Goal: Information Seeking & Learning: Learn about a topic

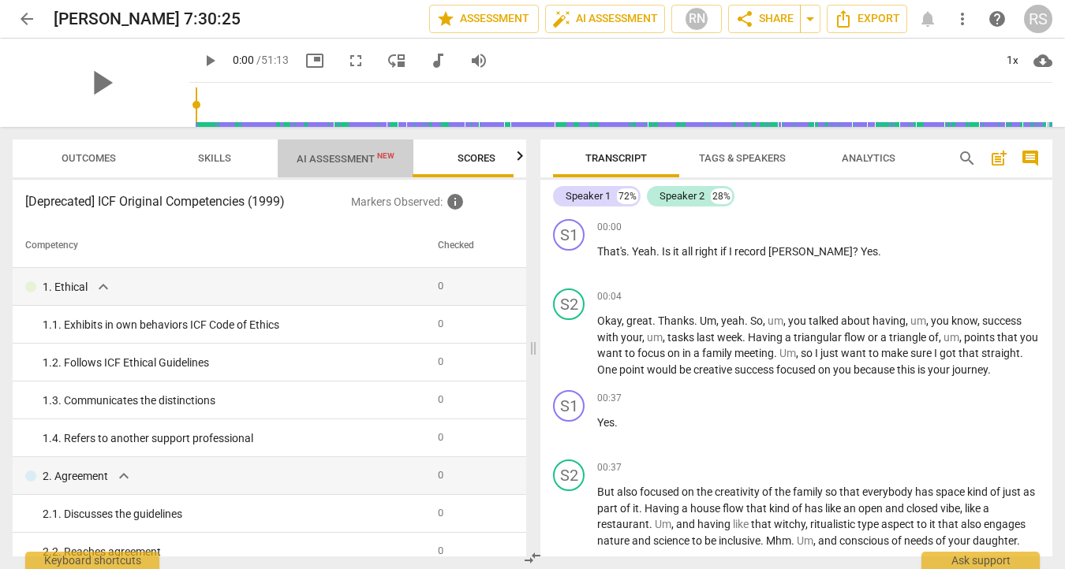
click at [349, 159] on span "AI Assessment New" at bounding box center [345, 159] width 98 height 12
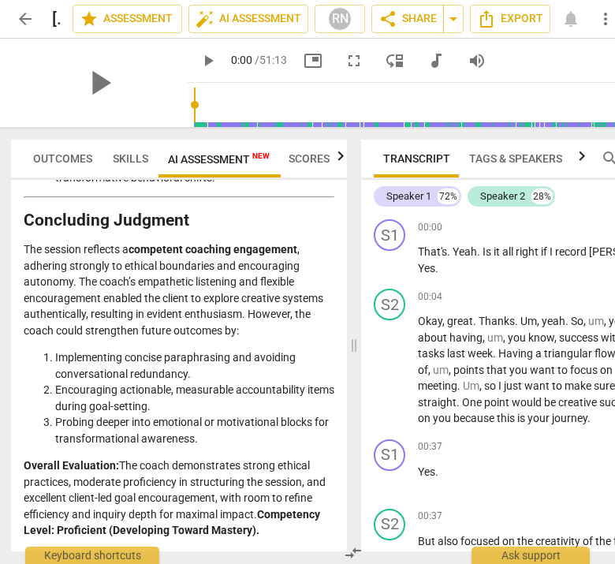
scroll to position [0, 2]
click at [311, 158] on span "Scores" at bounding box center [309, 158] width 41 height 13
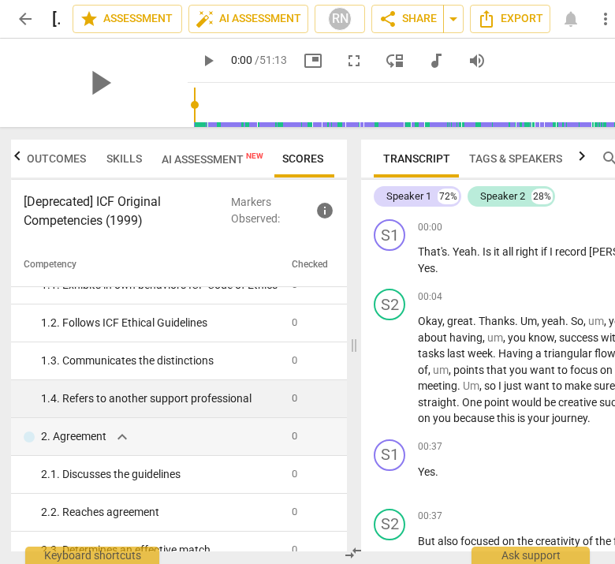
scroll to position [58, 0]
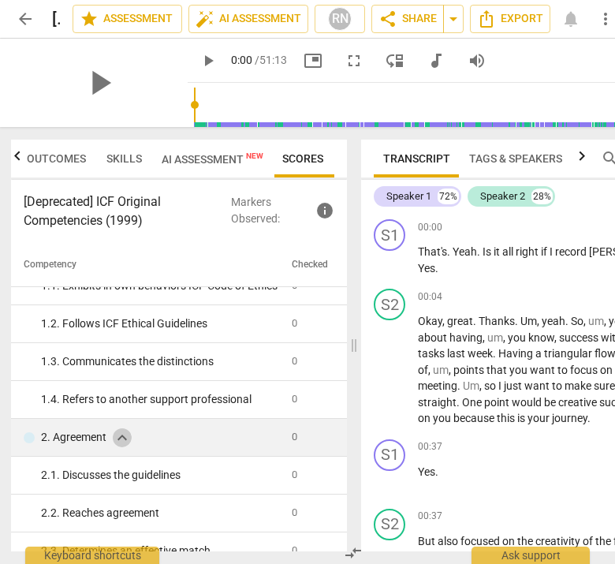
click at [125, 445] on span "expand_more" at bounding box center [122, 437] width 19 height 19
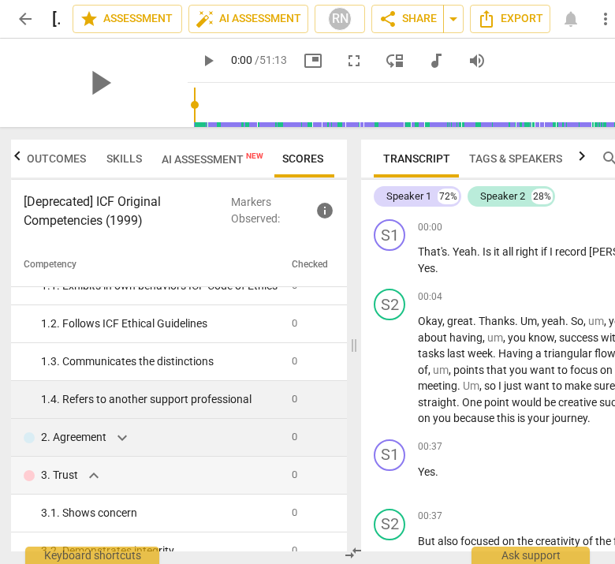
click at [173, 401] on div "1. 4. Refers to another support professional" at bounding box center [160, 399] width 238 height 17
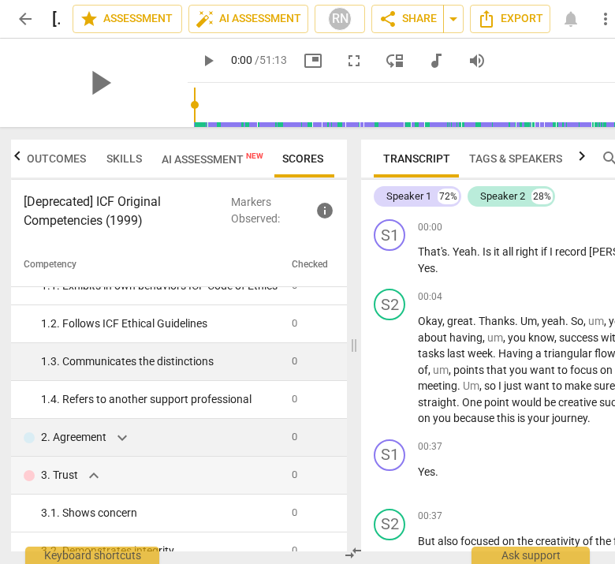
click at [158, 370] on div "1. 3. Communicates the distinctions" at bounding box center [160, 361] width 238 height 17
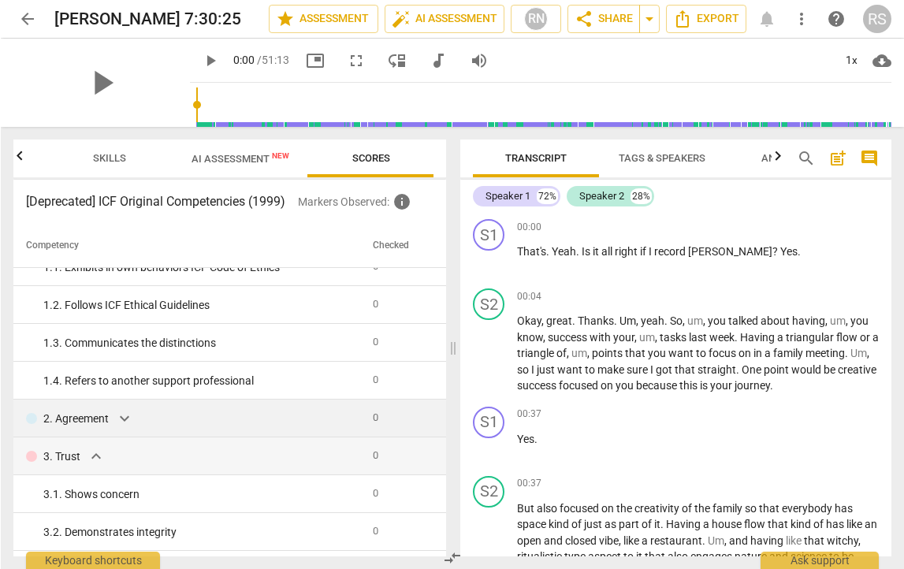
scroll to position [0, 105]
click at [117, 151] on span "Skills" at bounding box center [109, 158] width 71 height 21
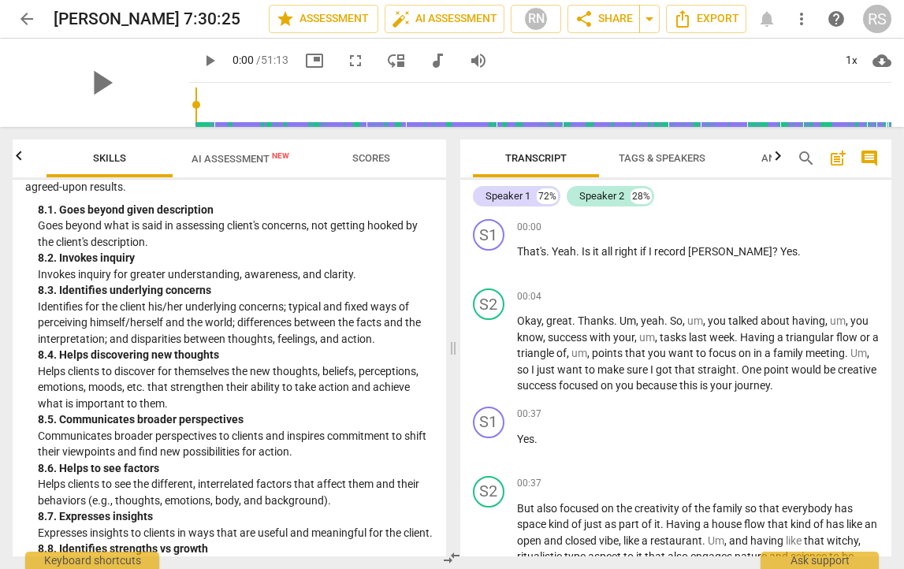
scroll to position [2128, 0]
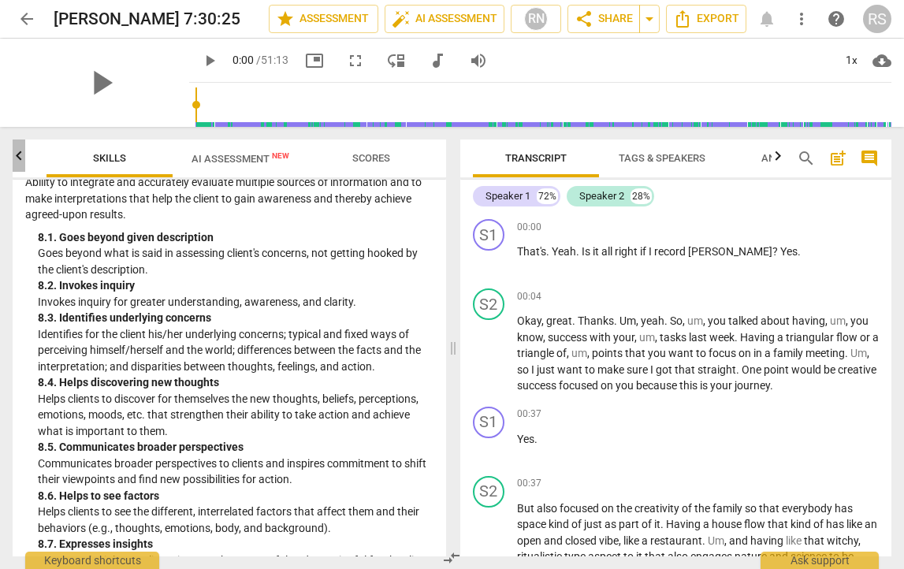
click at [20, 156] on icon "button" at bounding box center [19, 155] width 6 height 9
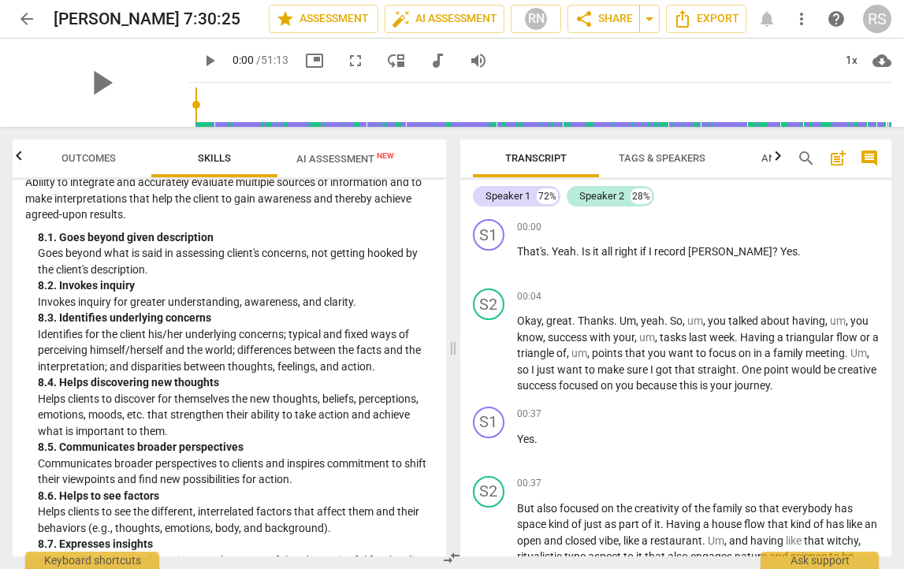
scroll to position [0, 0]
click at [81, 154] on span "Outcomes" at bounding box center [89, 158] width 54 height 12
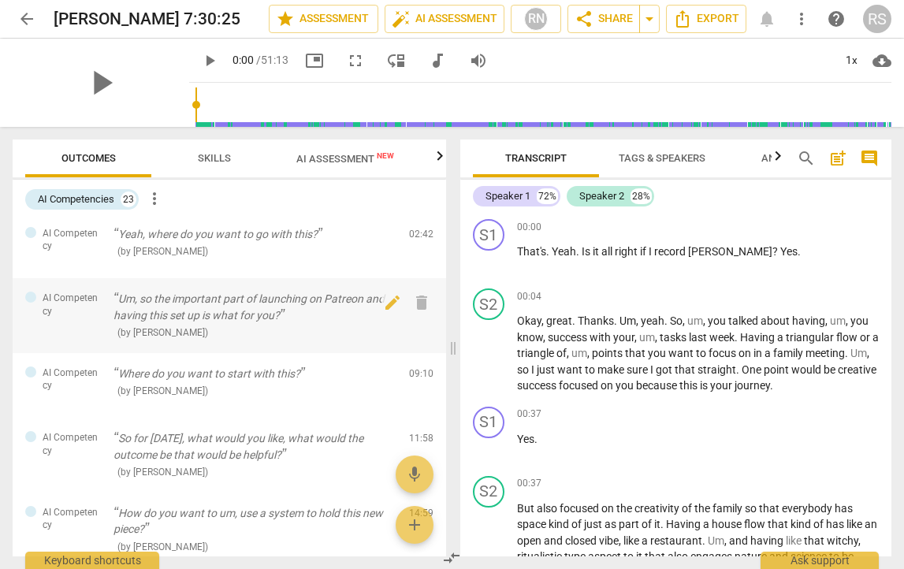
scroll to position [91, 0]
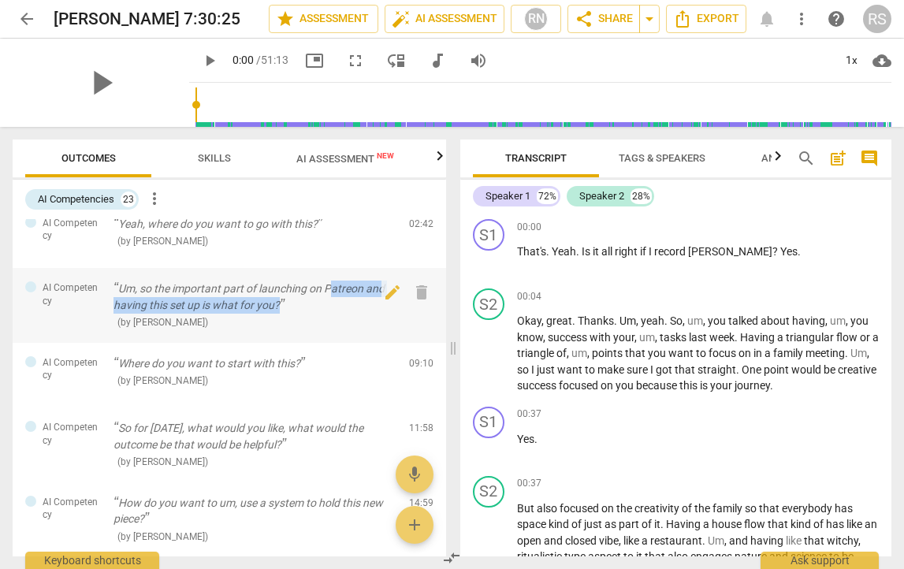
drag, startPoint x: 330, startPoint y: 284, endPoint x: 333, endPoint y: 300, distance: 16.1
click at [333, 300] on p "Um, so the important part of launching on Patreon and having this set up is wha…" at bounding box center [255, 297] width 283 height 32
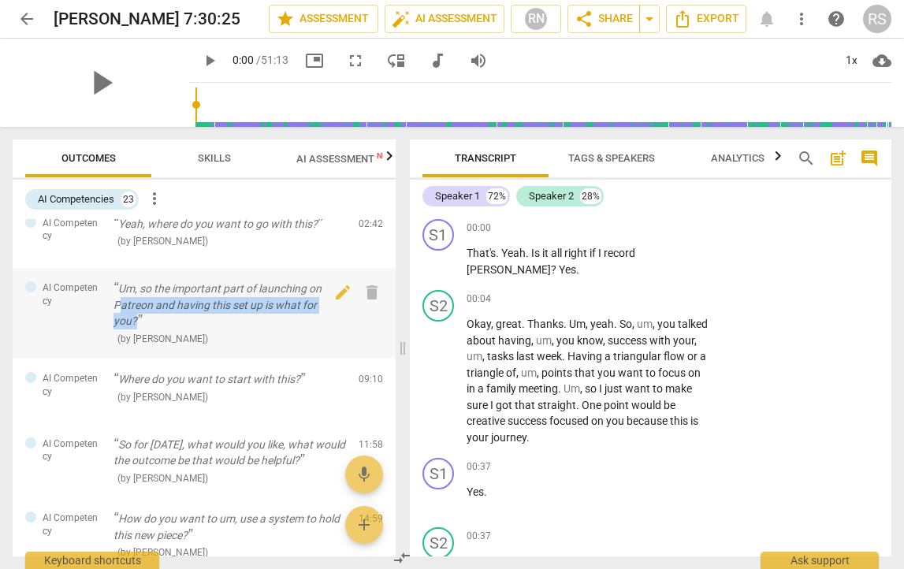
scroll to position [3194, 0]
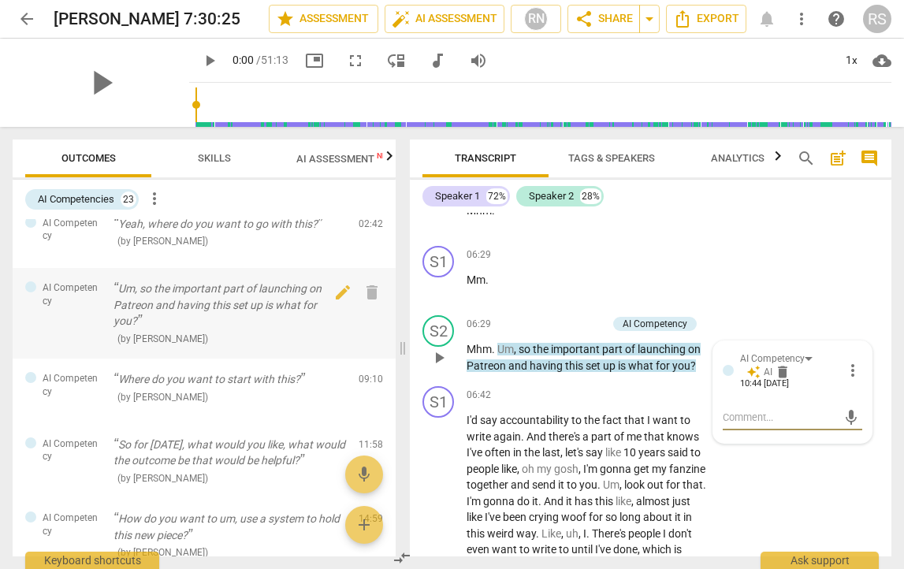
click at [315, 309] on p "Um, so the important part of launching on Patreon and having this set up is wha…" at bounding box center [230, 305] width 233 height 49
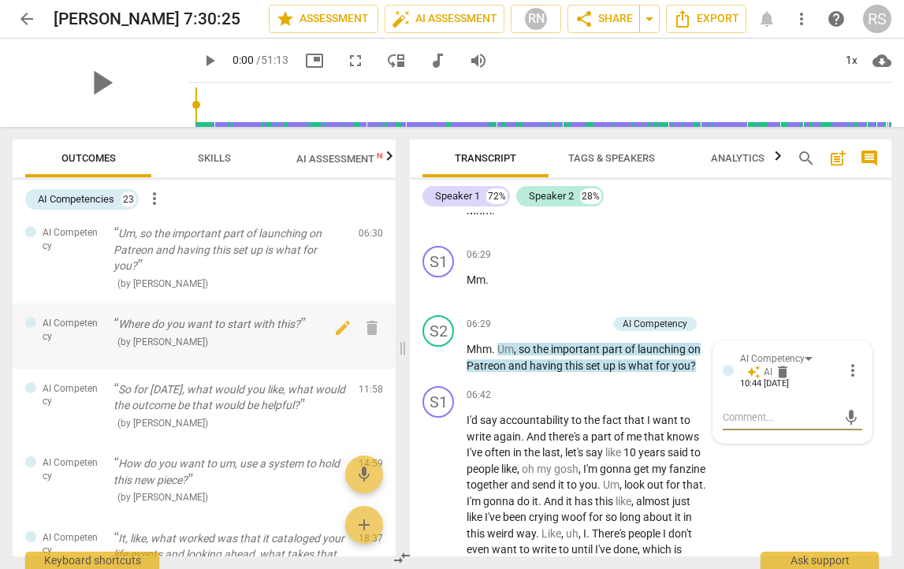
scroll to position [148, 0]
click at [204, 332] on div "( by [PERSON_NAME] )" at bounding box center [230, 339] width 233 height 17
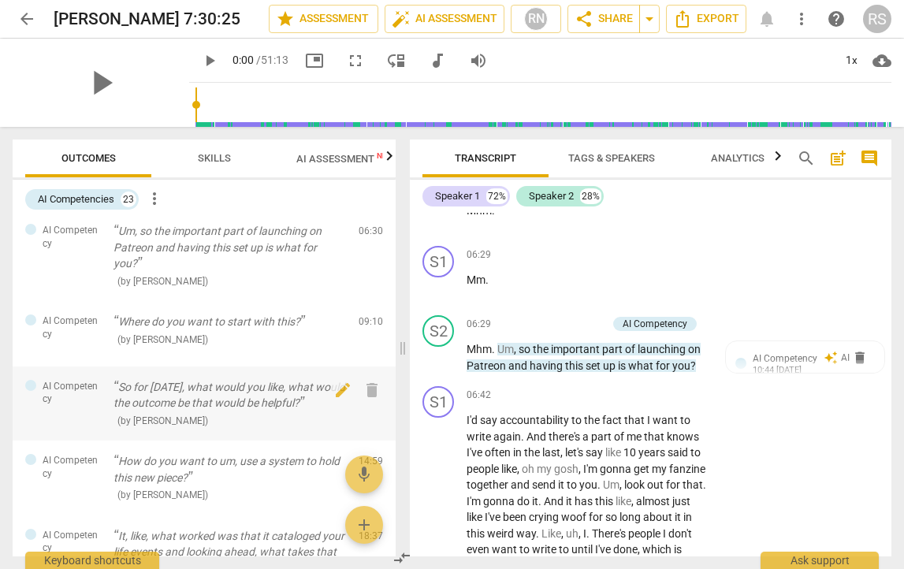
click at [202, 412] on div "( by [PERSON_NAME] )" at bounding box center [230, 420] width 233 height 17
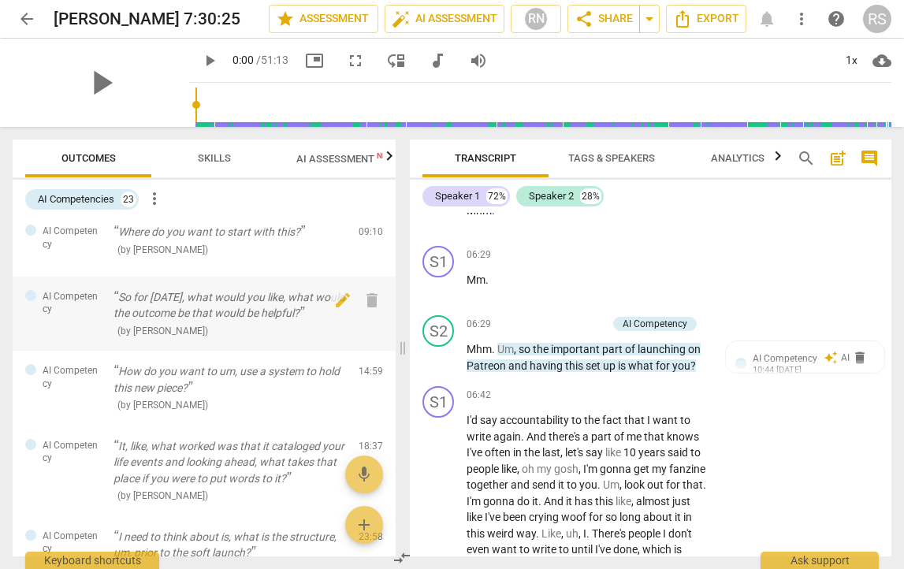
scroll to position [243, 0]
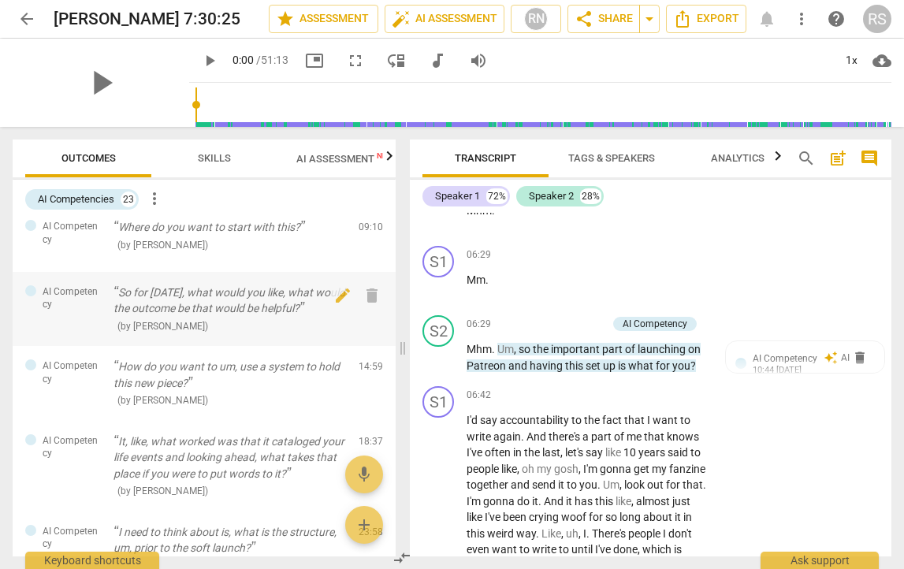
click at [193, 327] on div "AI Competency So for [DATE], what would you like, what would the outcome be tha…" at bounding box center [204, 309] width 383 height 75
click at [161, 293] on p "So for [DATE], what would you like, what would the outcome be that would be hel…" at bounding box center [230, 301] width 233 height 32
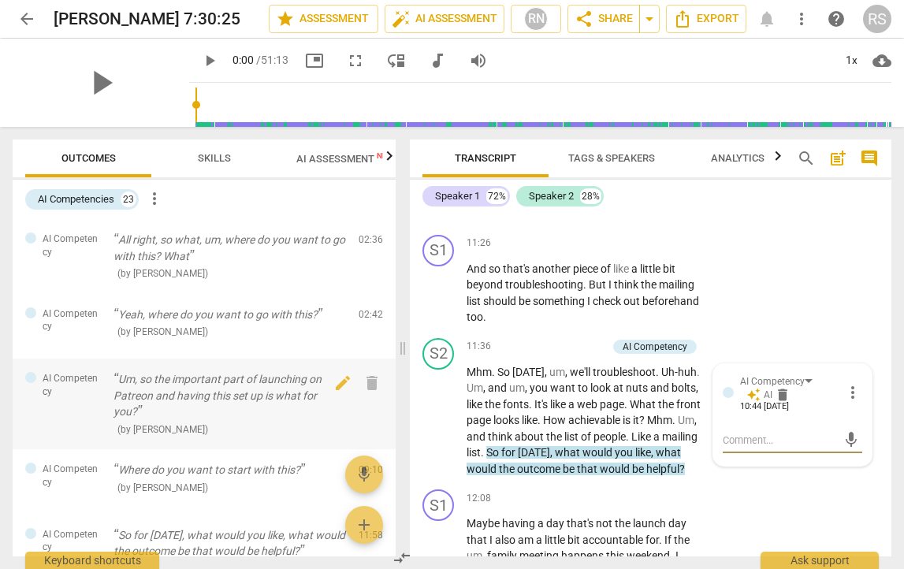
scroll to position [0, 0]
click at [178, 246] on p "All right, so what, um, where do you want to go with this? What" at bounding box center [230, 248] width 233 height 32
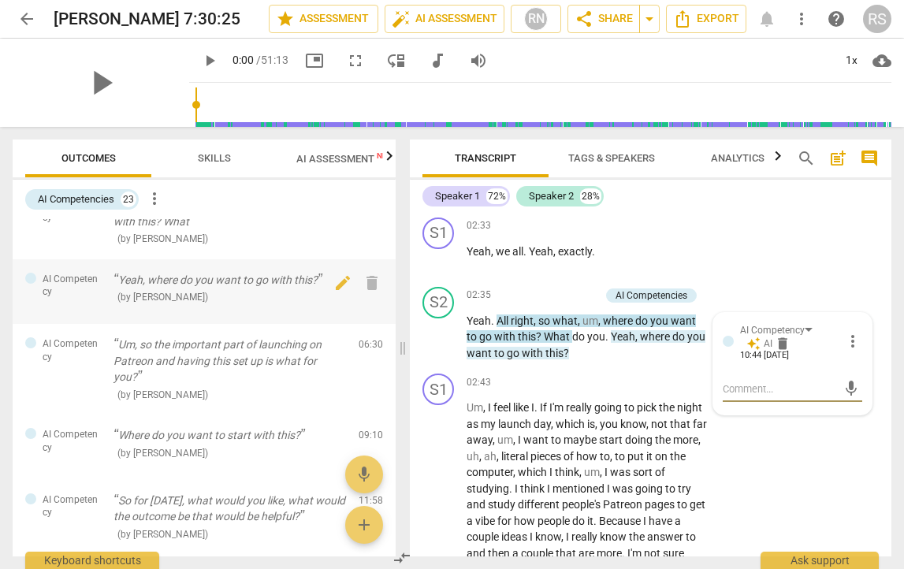
scroll to position [37, 0]
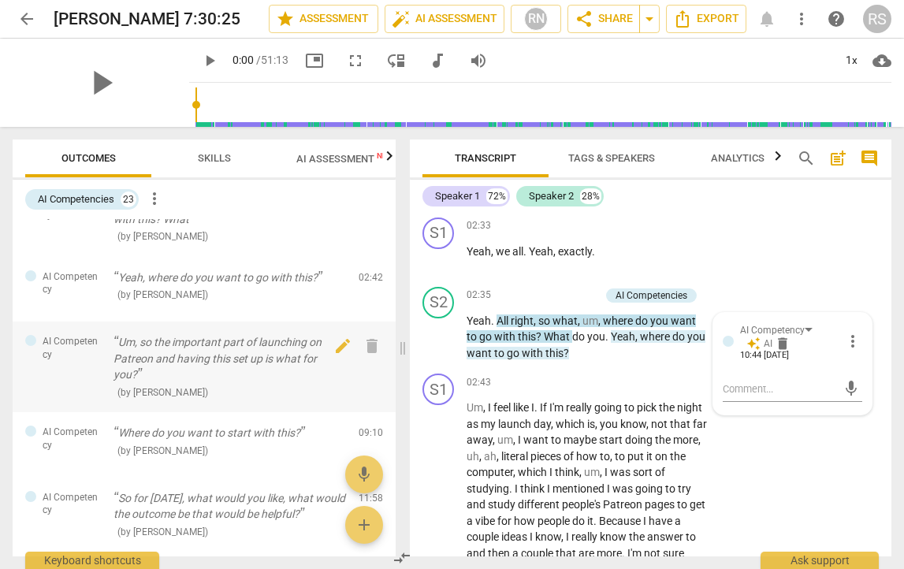
click at [159, 339] on p "Um, so the important part of launching on Patreon and having this set up is wha…" at bounding box center [230, 358] width 233 height 49
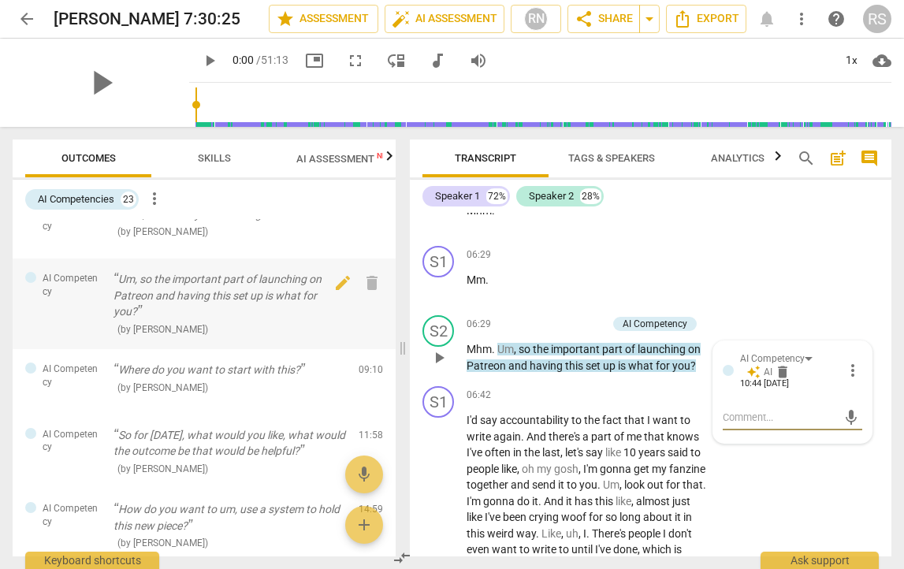
scroll to position [110, 0]
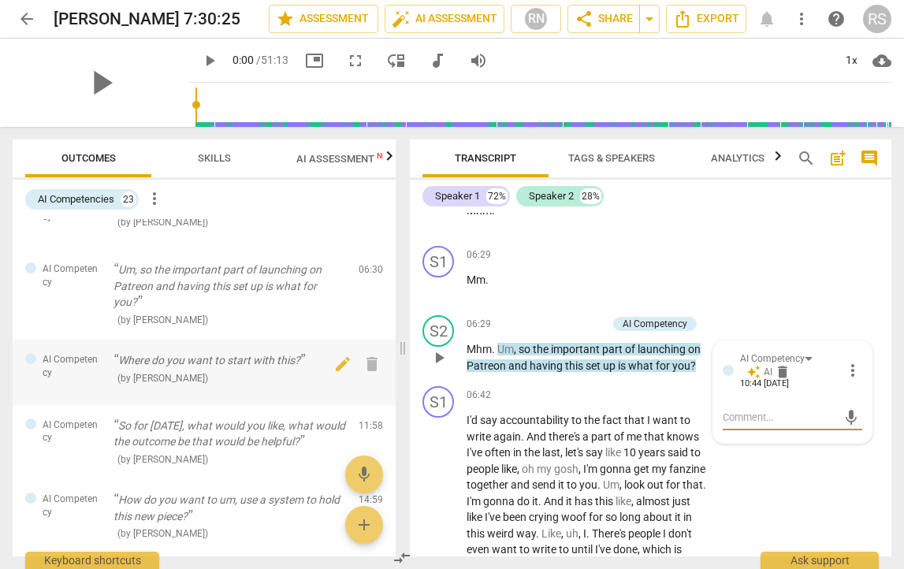
click at [166, 361] on p "Where do you want to start with this?" at bounding box center [230, 360] width 233 height 17
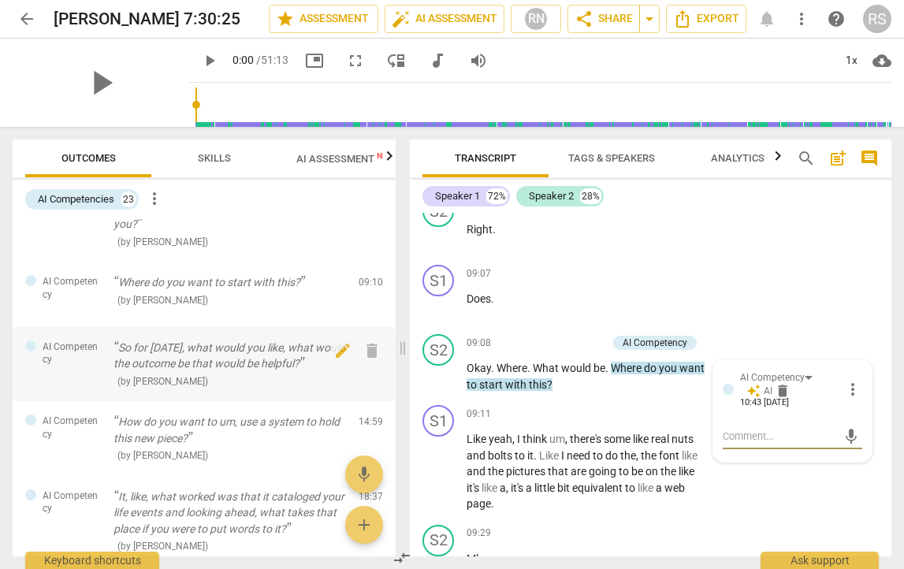
scroll to position [191, 0]
click at [188, 357] on p "So for [DATE], what would you like, what would the outcome be that would be hel…" at bounding box center [230, 353] width 233 height 32
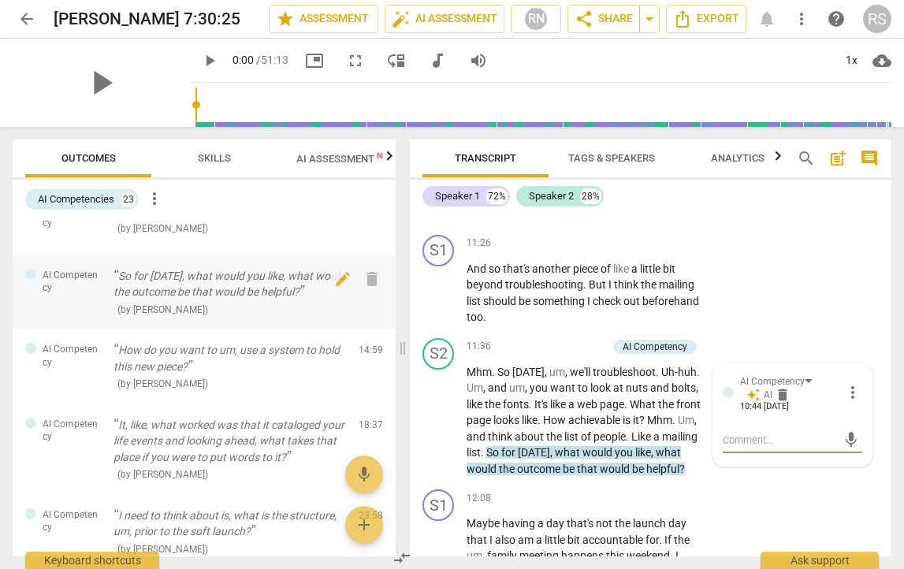
scroll to position [278, 0]
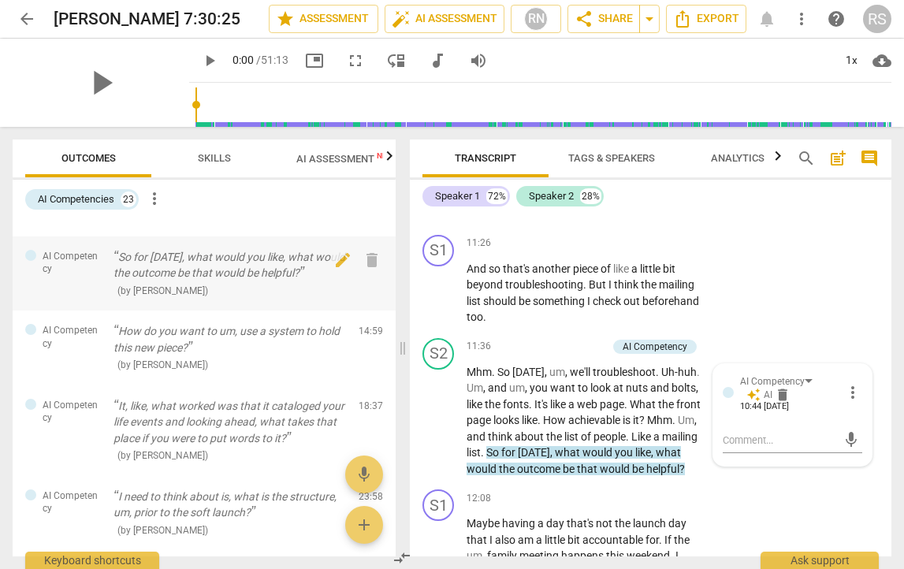
click at [206, 286] on div "( by [PERSON_NAME] )" at bounding box center [230, 290] width 233 height 17
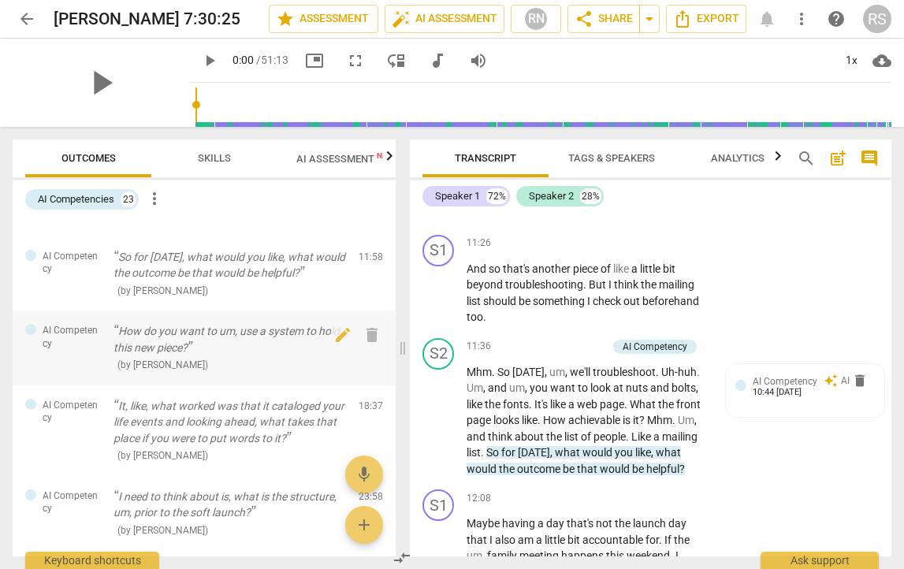
click at [203, 335] on p "How do you want to um, use a system to hold this new piece?" at bounding box center [230, 339] width 233 height 32
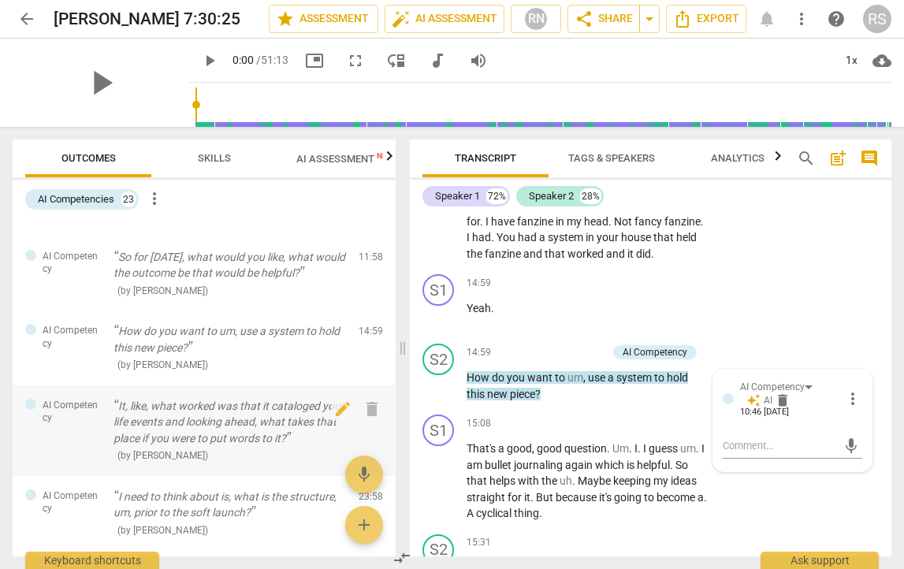
click at [196, 416] on p "It, like, what worked was that it cataloged your life events and looking ahead,…" at bounding box center [230, 422] width 233 height 49
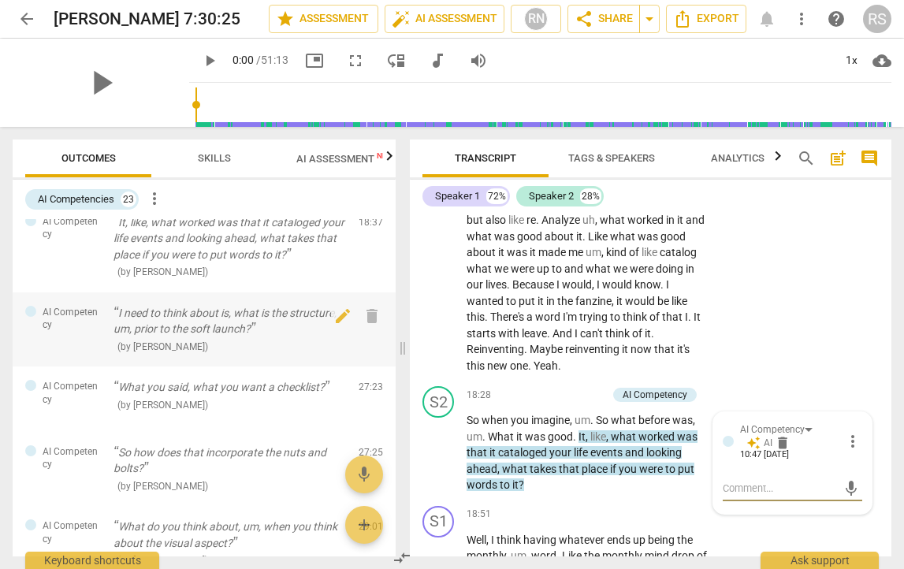
scroll to position [478, 0]
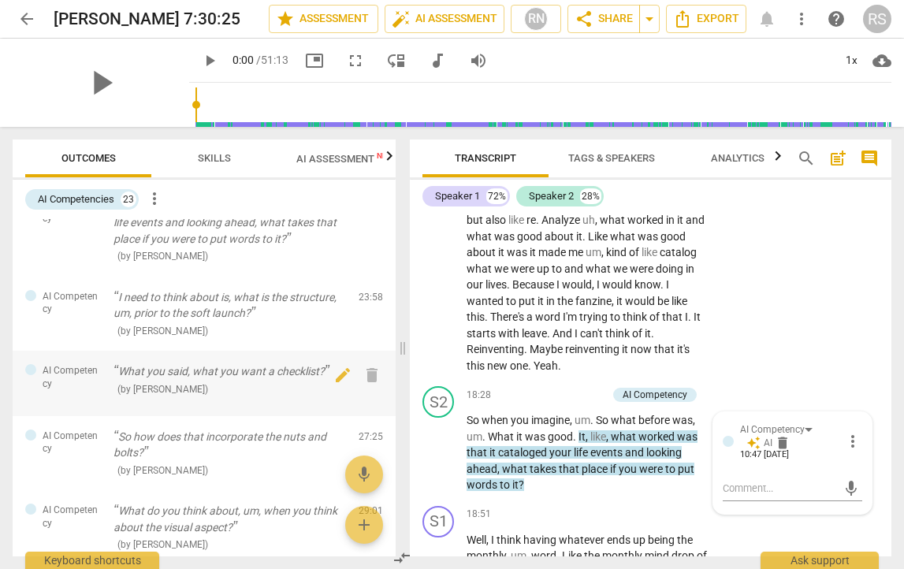
click at [200, 368] on p "What you said, what you want a checklist?" at bounding box center [230, 372] width 233 height 17
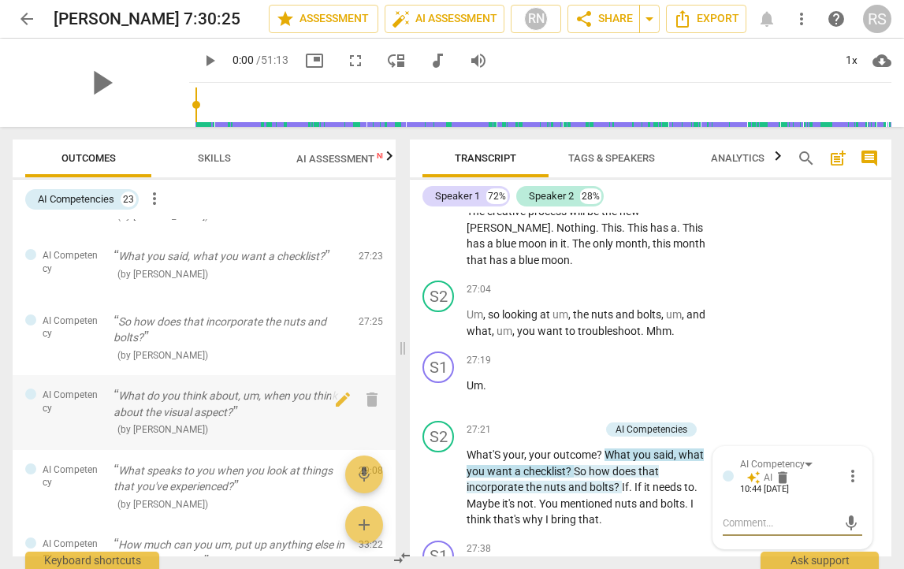
scroll to position [600, 0]
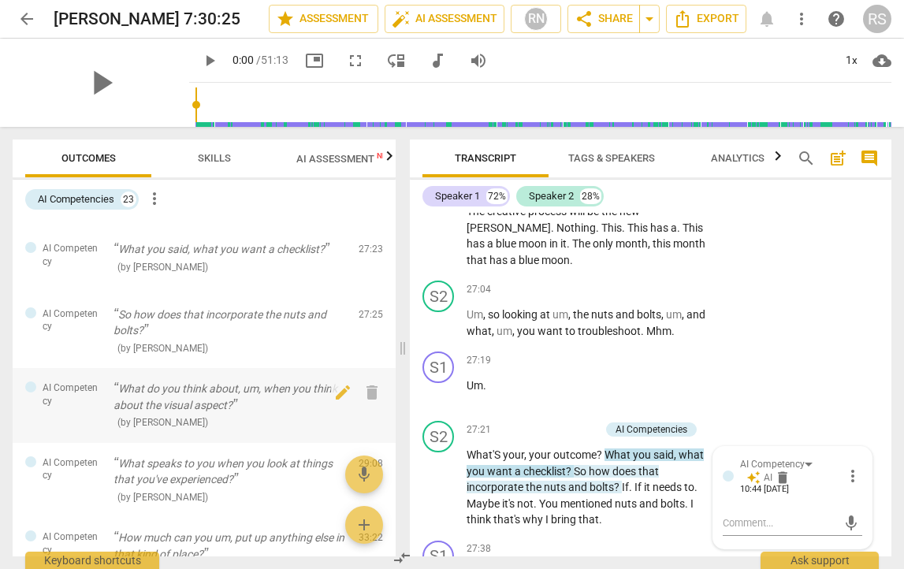
click at [233, 389] on p "What do you think about, um, when you think about the visual aspect?" at bounding box center [230, 397] width 233 height 32
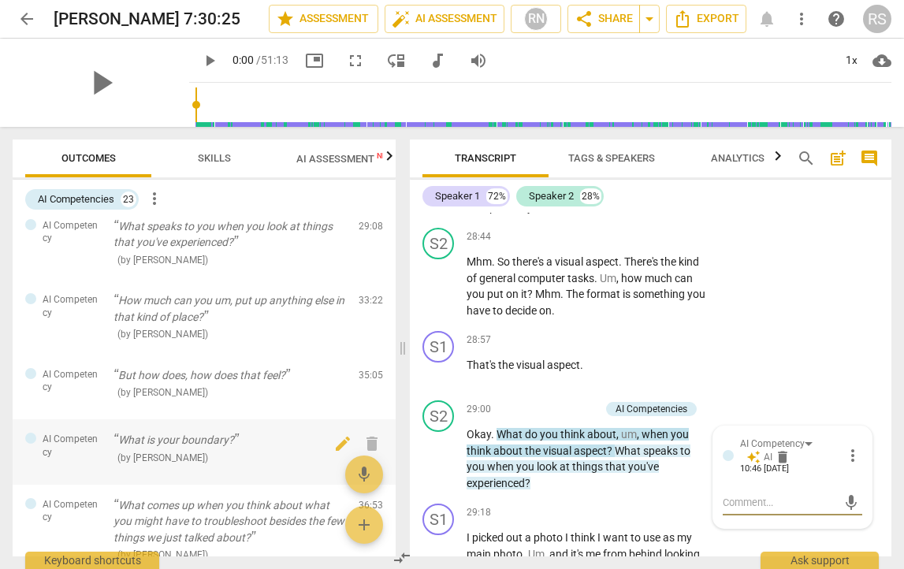
scroll to position [840, 0]
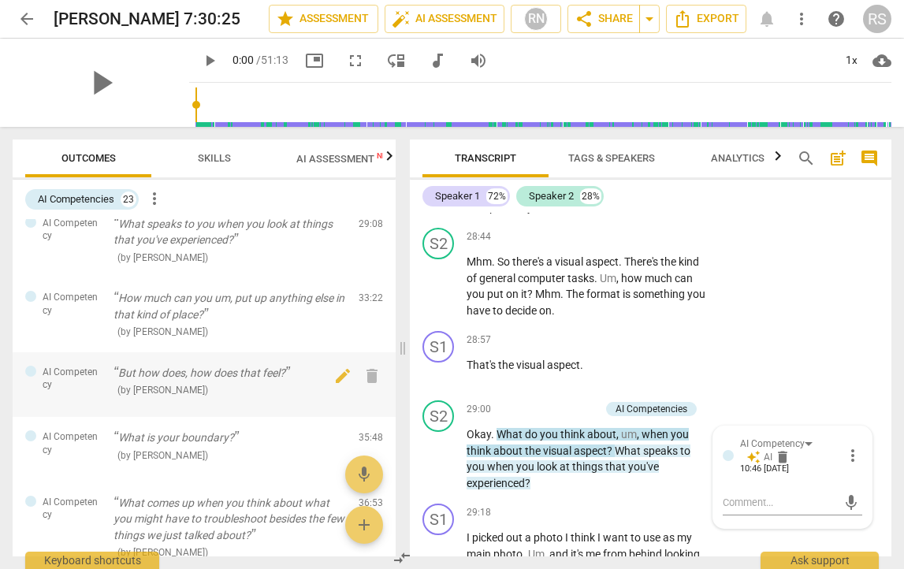
click at [228, 382] on div "( by [PERSON_NAME] )" at bounding box center [230, 390] width 233 height 17
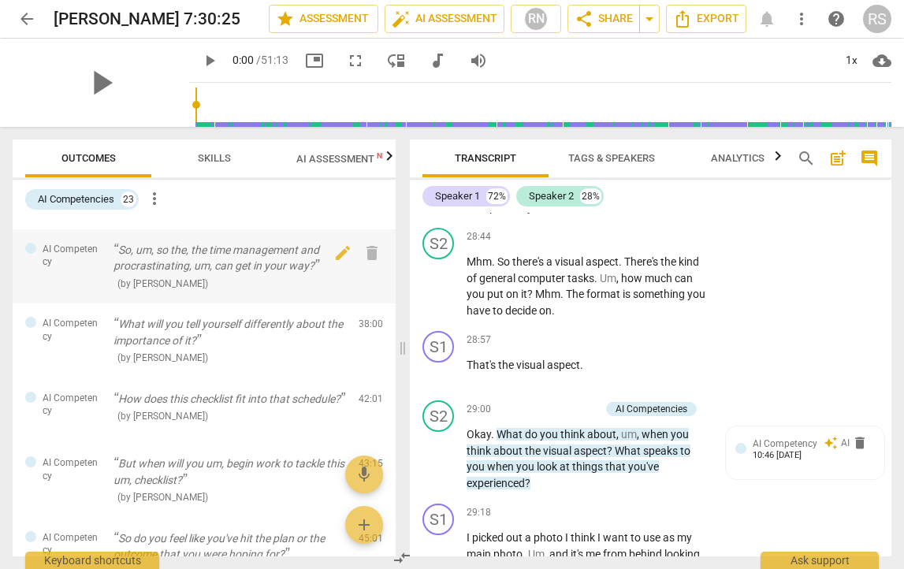
scroll to position [1190, 0]
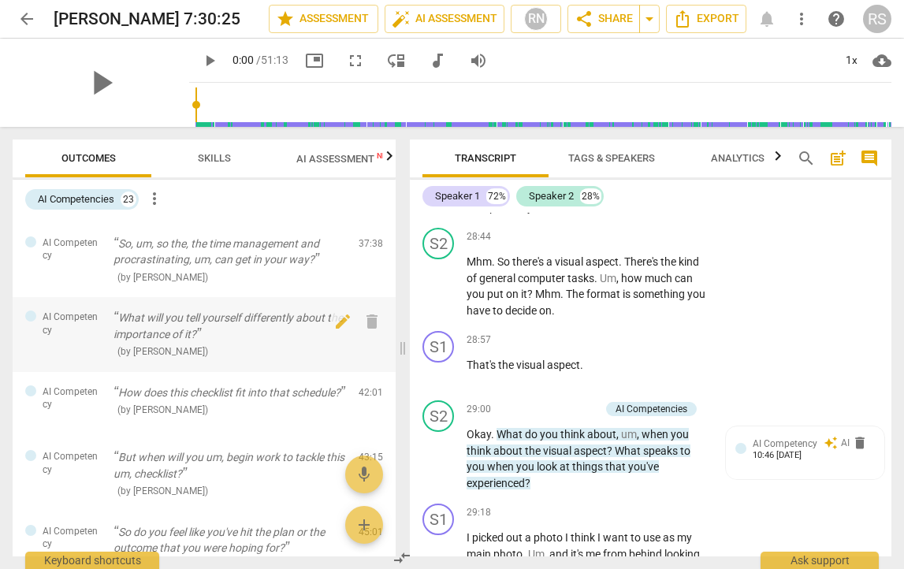
click at [203, 320] on div "What will you tell yourself differently about the importance of it? ( by [PERSO…" at bounding box center [230, 335] width 233 height 50
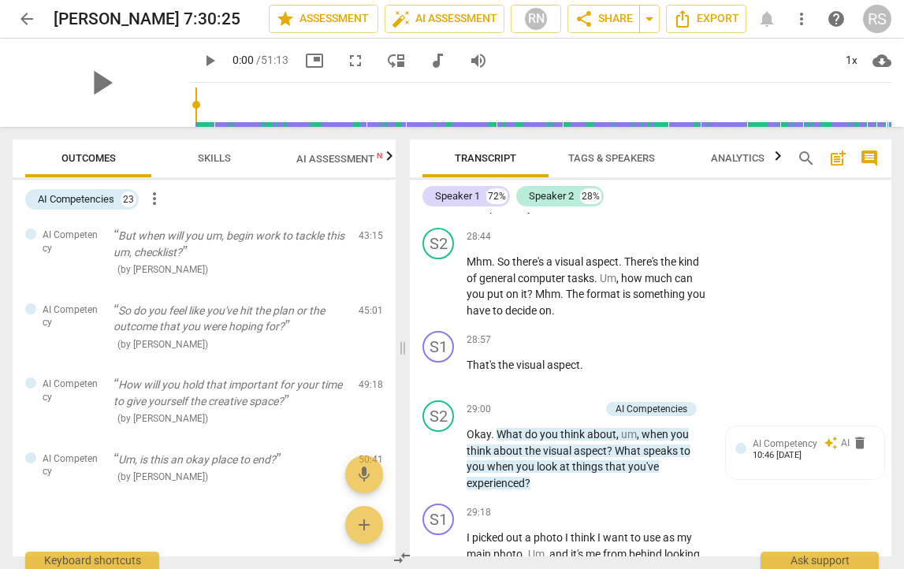
scroll to position [1415, 0]
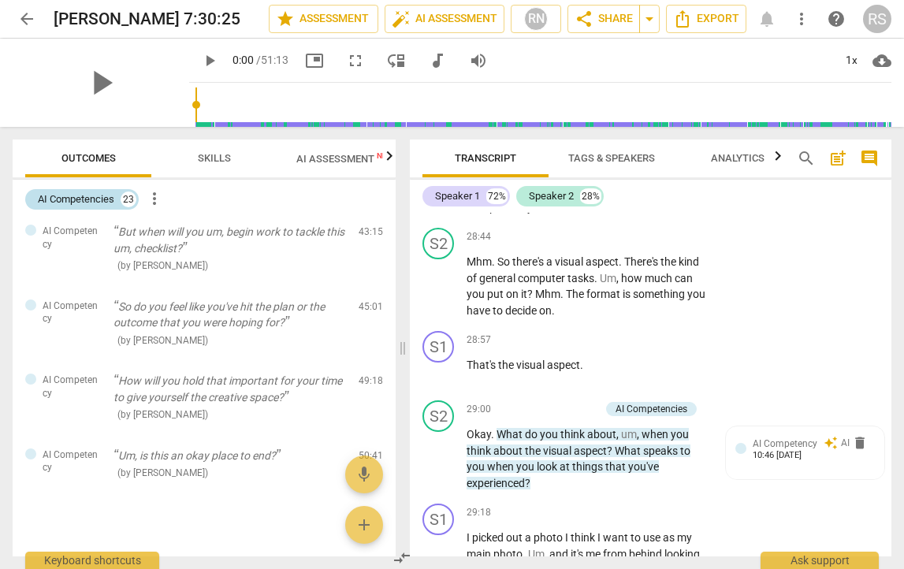
click at [132, 199] on div "23" at bounding box center [129, 200] width 16 height 16
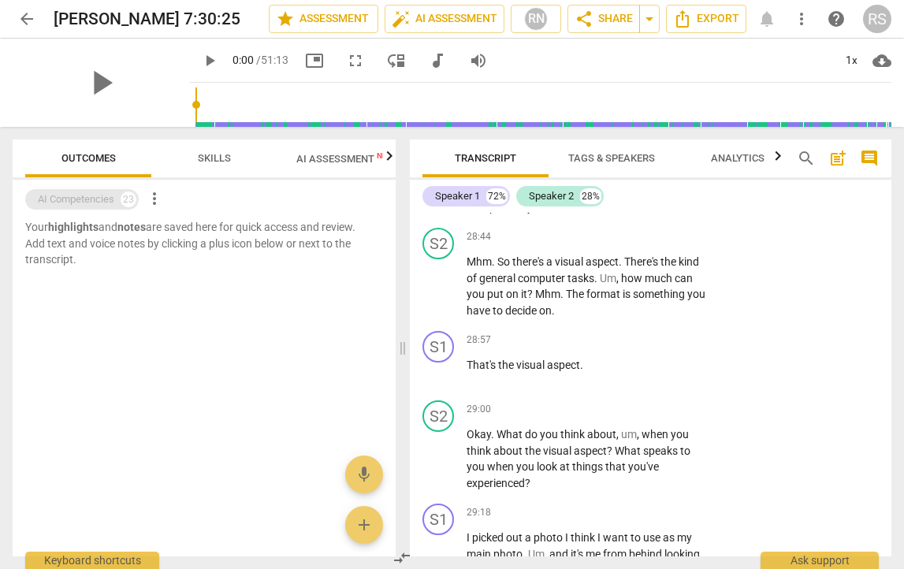
scroll to position [0, 0]
click at [131, 198] on div "23" at bounding box center [129, 200] width 16 height 16
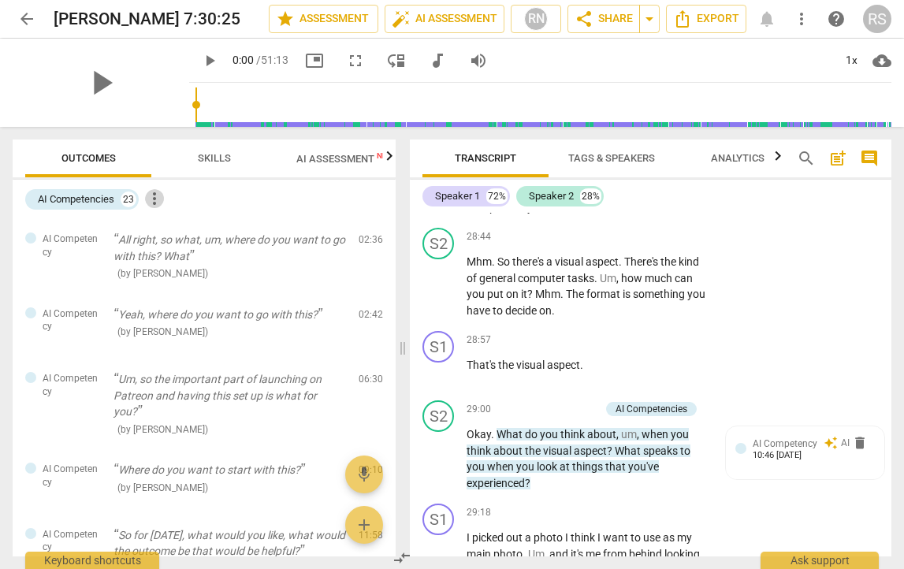
click at [155, 200] on span "more_vert" at bounding box center [154, 198] width 19 height 19
click at [290, 185] on div at bounding box center [452, 284] width 904 height 569
click at [207, 153] on span "Skills" at bounding box center [214, 158] width 33 height 12
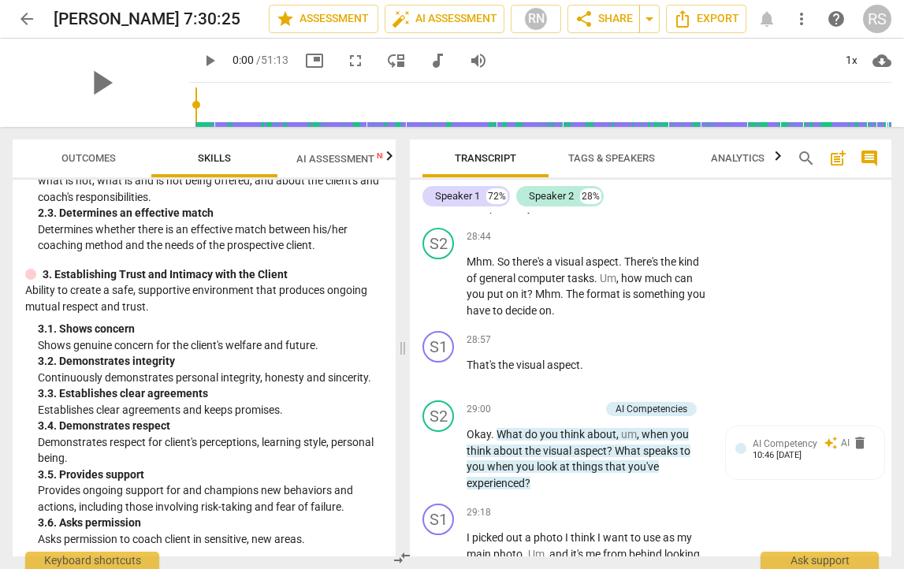
scroll to position [140, 0]
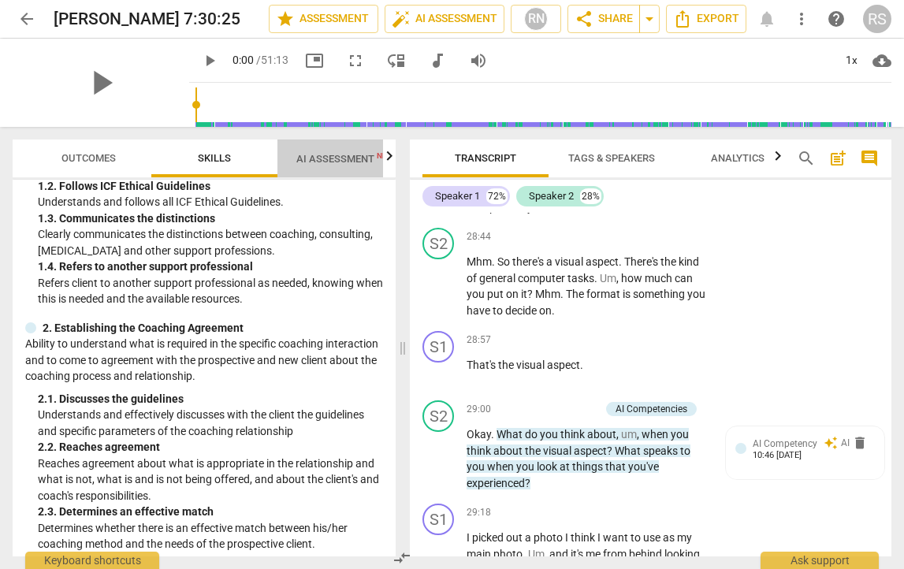
click at [352, 157] on span "AI Assessment New" at bounding box center [345, 159] width 98 height 12
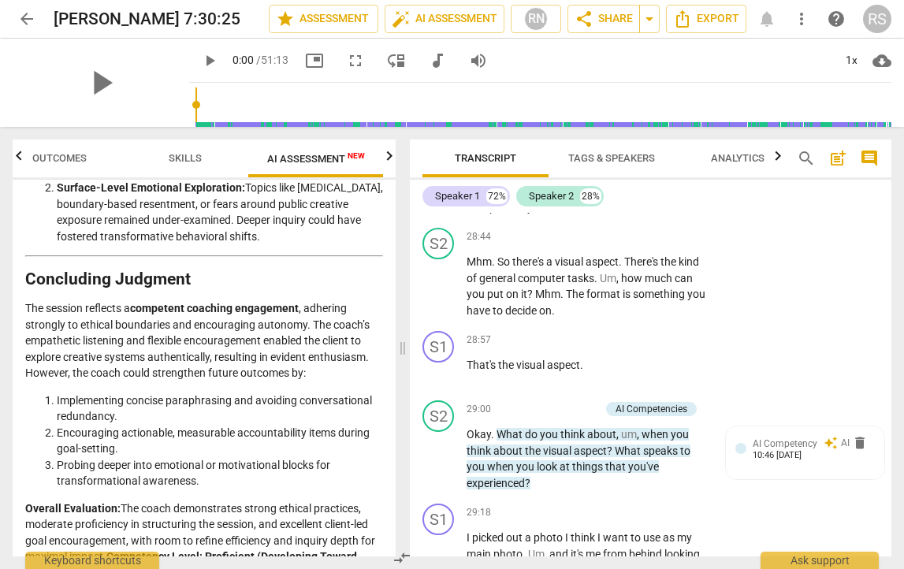
scroll to position [0, 0]
click at [390, 158] on icon "button" at bounding box center [390, 155] width 6 height 9
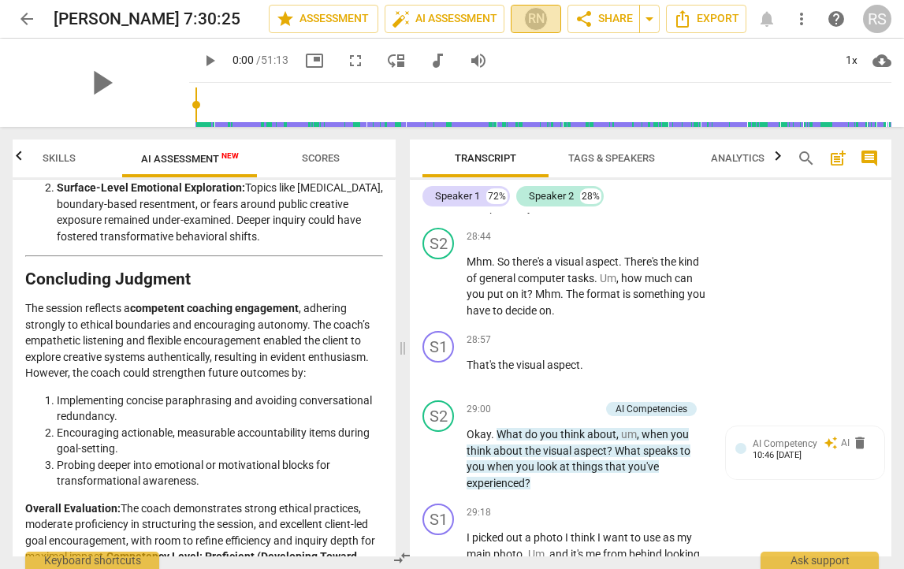
click at [529, 22] on div "RN" at bounding box center [536, 19] width 24 height 24
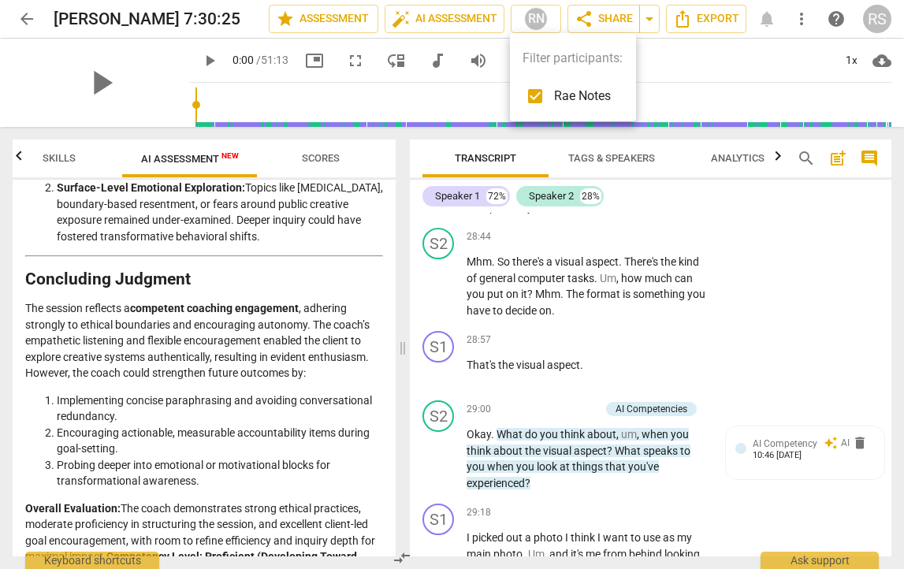
click at [661, 63] on div at bounding box center [452, 284] width 904 height 569
click at [803, 16] on span "more_vert" at bounding box center [801, 18] width 19 height 19
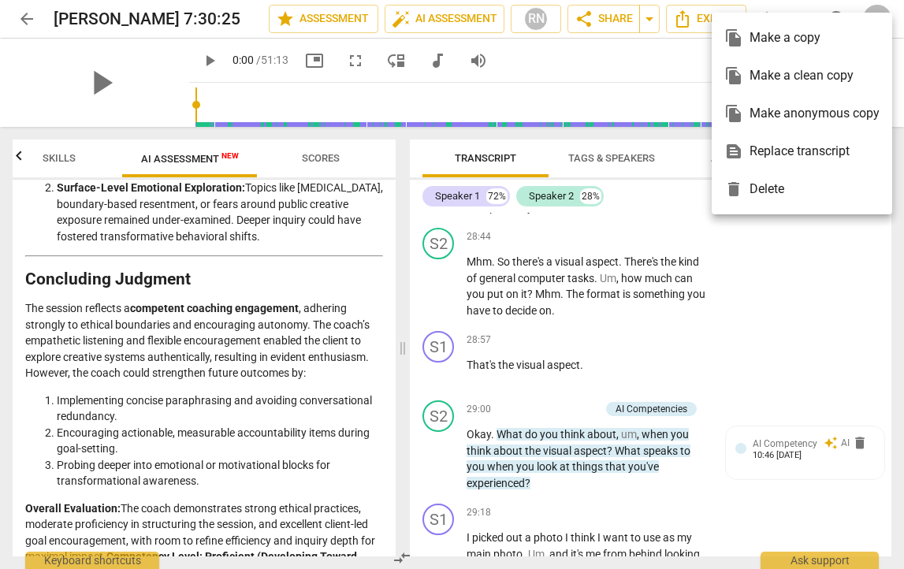
click at [684, 54] on div at bounding box center [452, 284] width 904 height 569
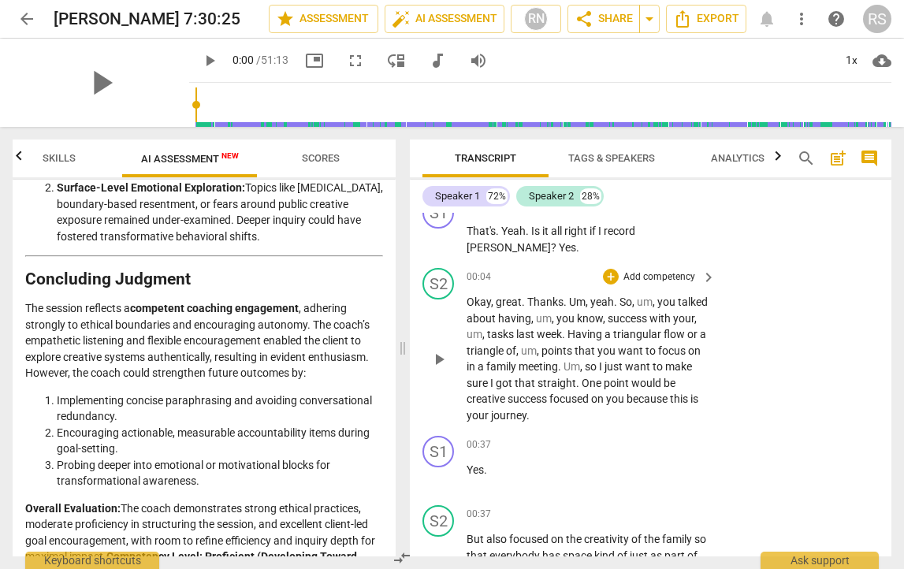
scroll to position [35, 0]
